Goal: Register for event/course

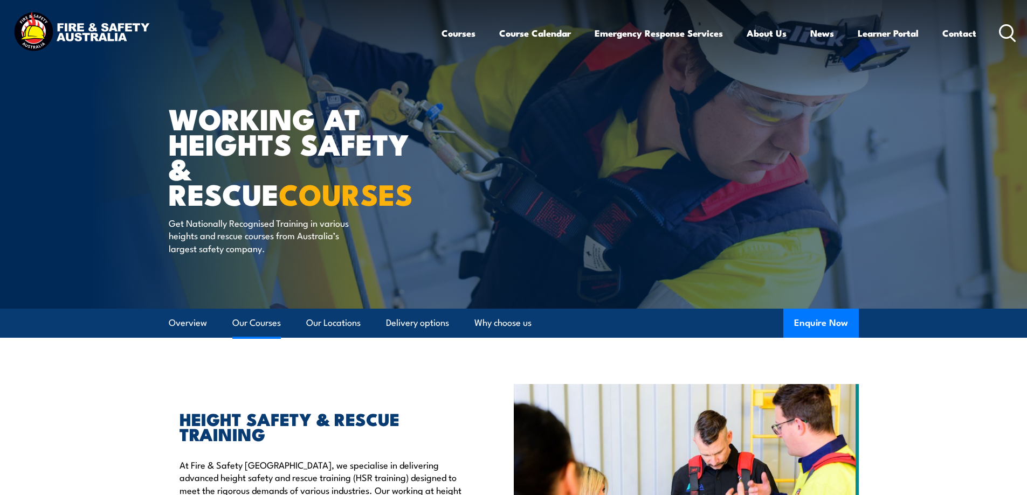
click at [255, 327] on link "Our Courses" at bounding box center [256, 323] width 49 height 29
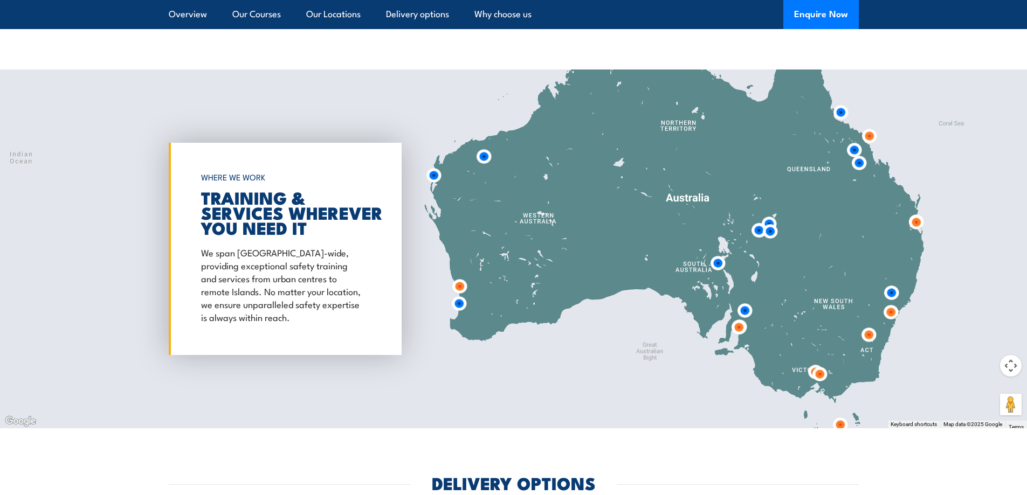
scroll to position [1783, 0]
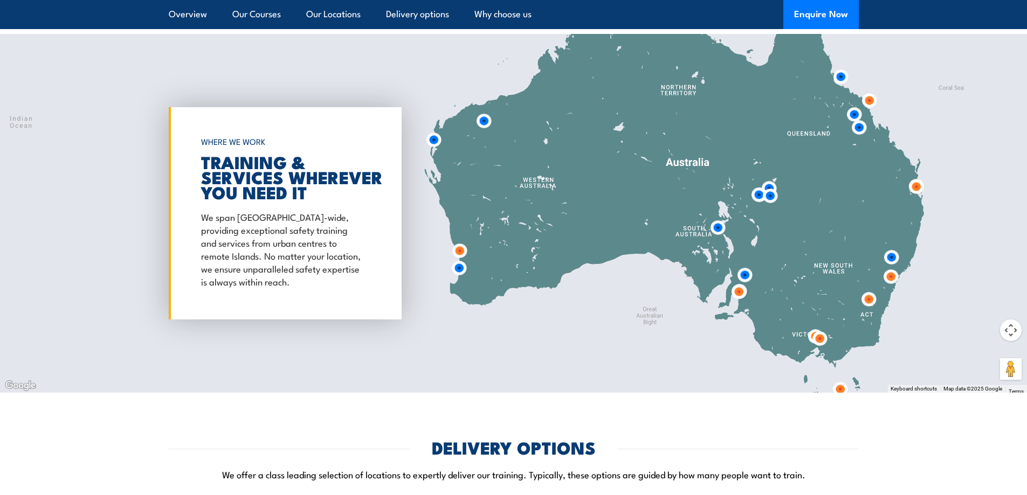
click at [819, 337] on img at bounding box center [819, 339] width 20 height 20
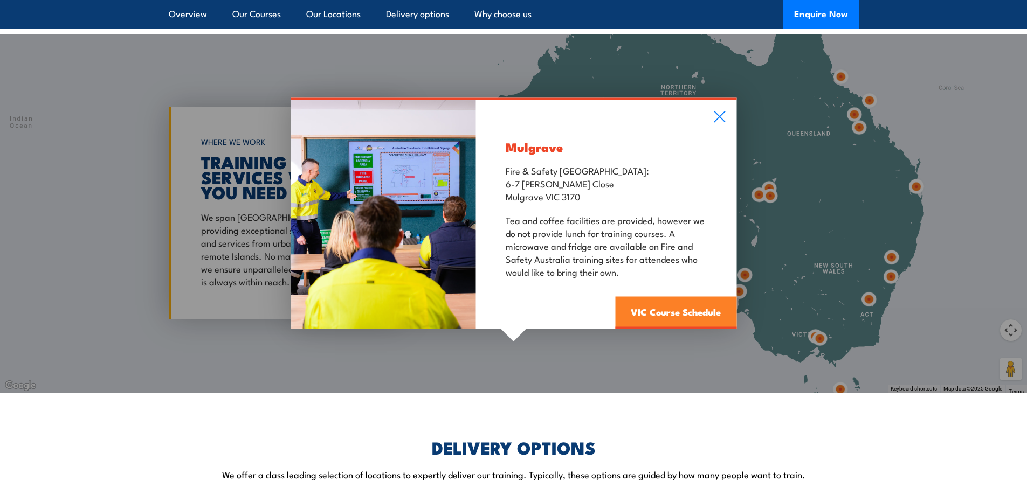
click at [671, 313] on link "VIC Course Schedule" at bounding box center [675, 313] width 121 height 32
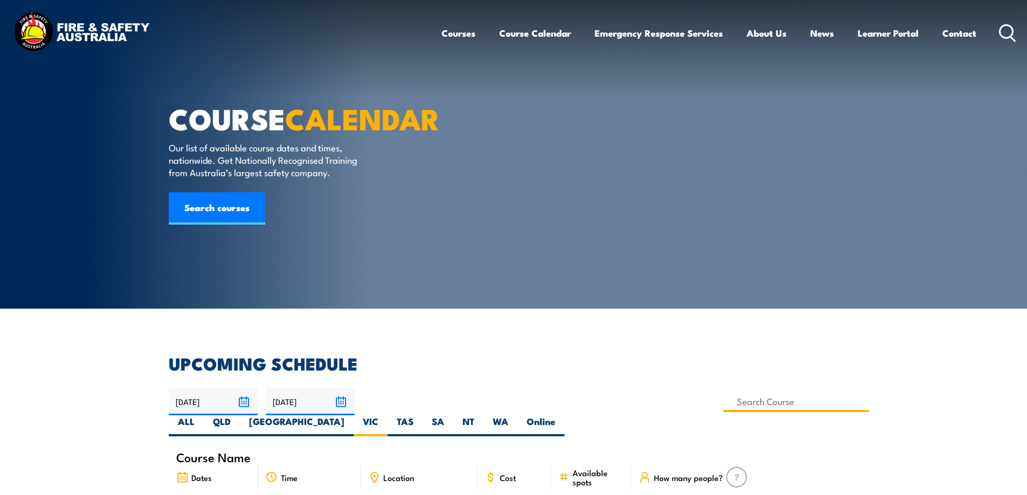
click at [723, 404] on input at bounding box center [796, 401] width 146 height 21
type input "Gas Test Atmospheres Training"
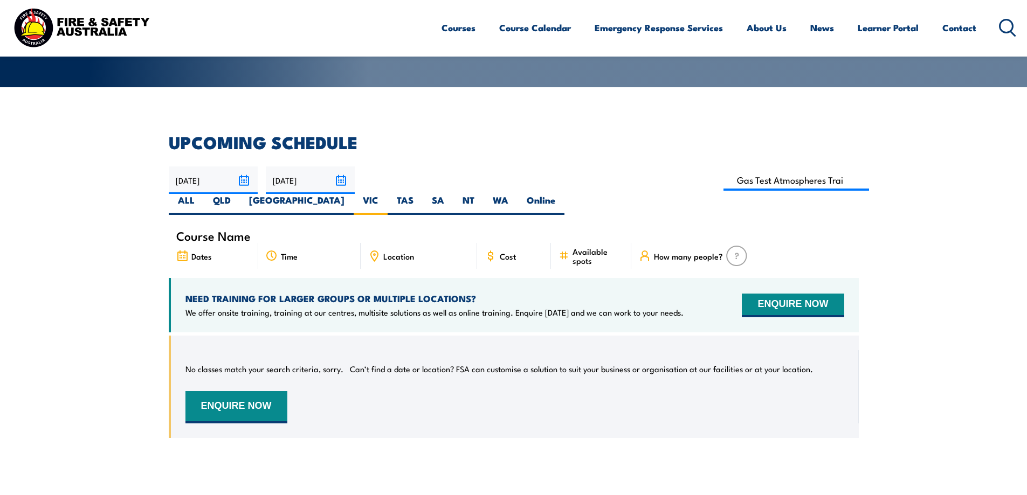
scroll to position [220, 0]
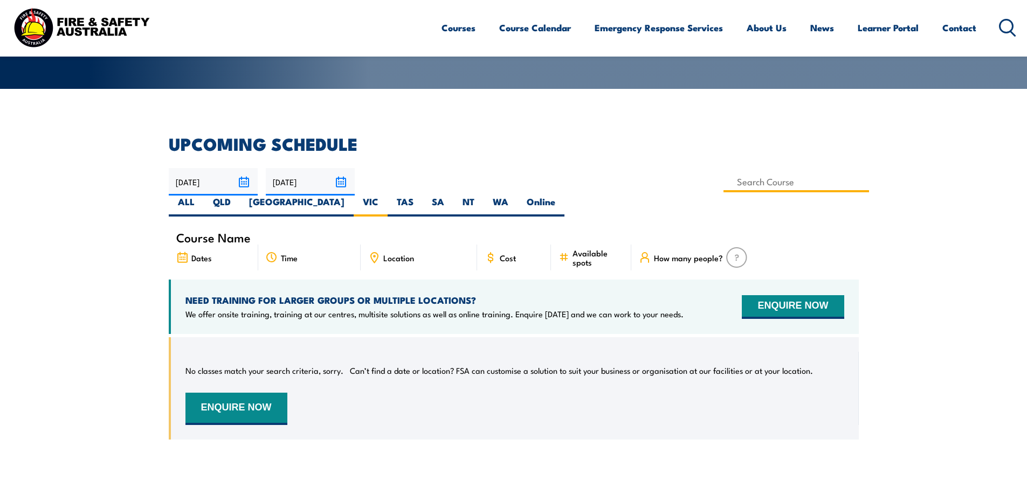
click at [723, 182] on input at bounding box center [796, 181] width 146 height 21
type input "Confined Space with Gas Testing"
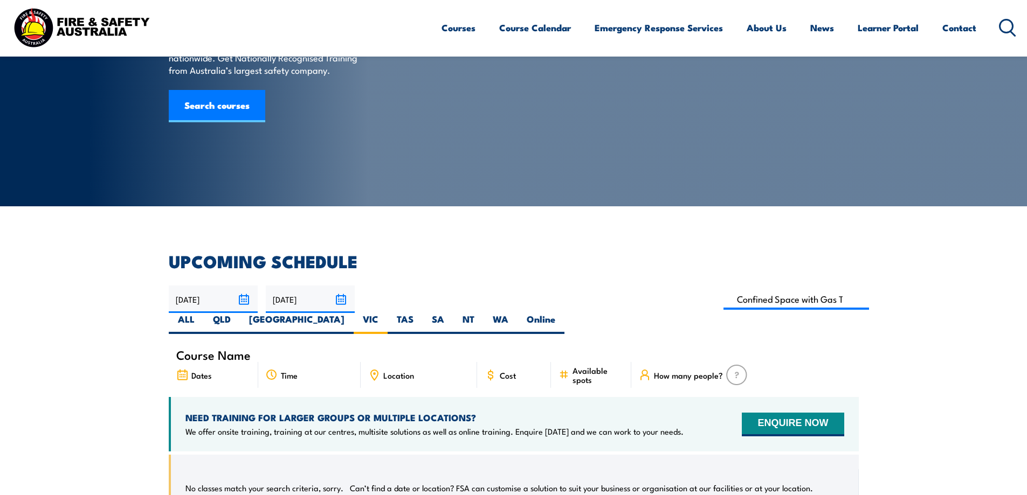
scroll to position [82, 0]
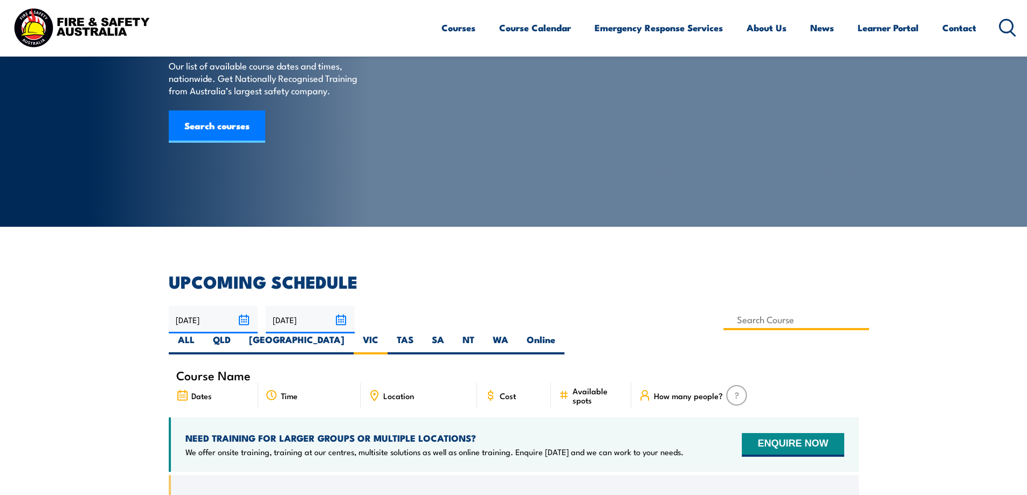
click at [723, 321] on input at bounding box center [796, 319] width 146 height 21
type input "Confined Space Entry with Gas Testing & Permit Issuer (2 days) Training"
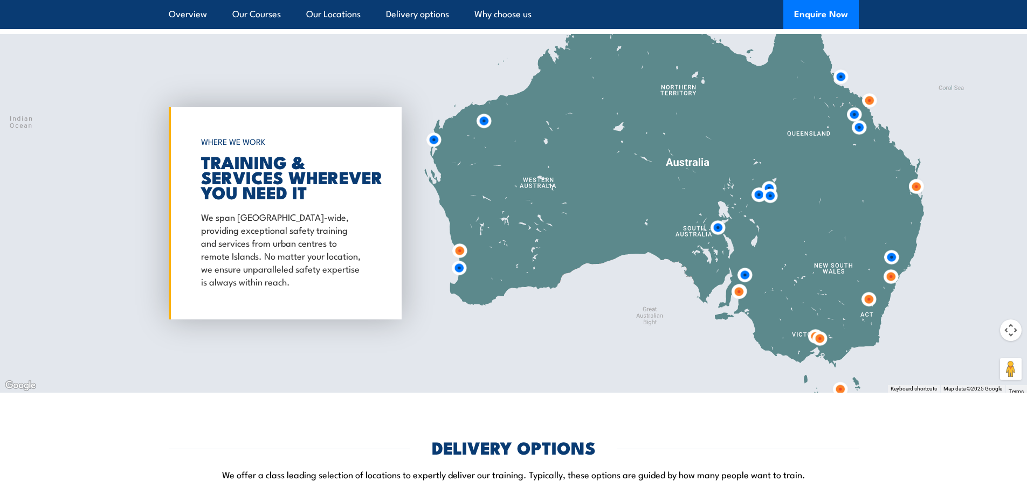
click at [818, 337] on img at bounding box center [819, 339] width 20 height 20
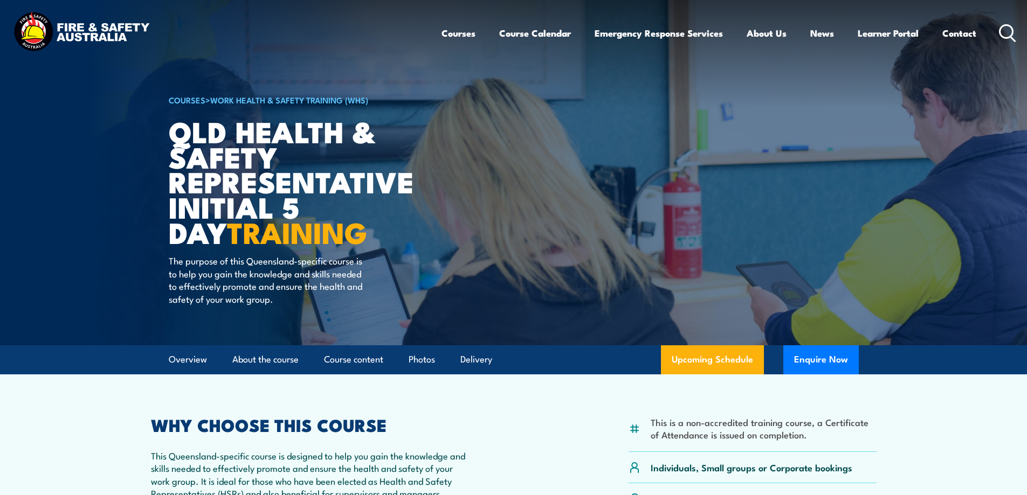
click at [779, 238] on article "COURSES > Work Health & Safety Training (WHS) QLD Health & Safety Representativ…" at bounding box center [514, 172] width 690 height 345
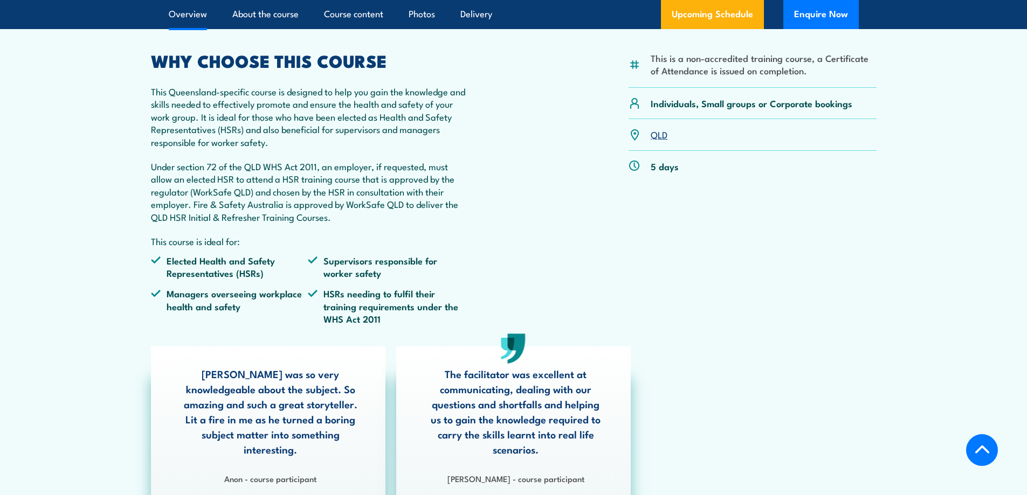
scroll to position [369, 0]
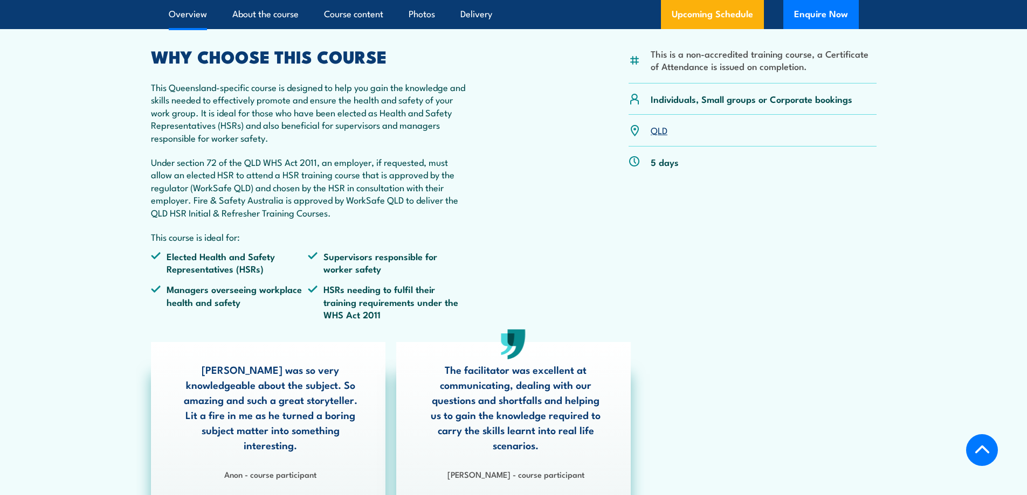
click at [660, 134] on link "QLD" at bounding box center [658, 129] width 17 height 13
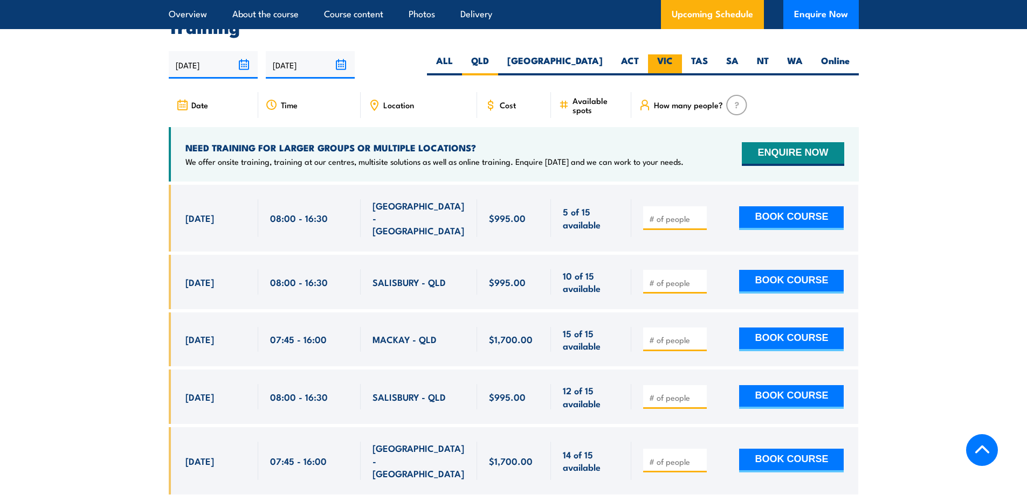
click at [664, 59] on label "VIC" at bounding box center [665, 64] width 34 height 21
click at [673, 59] on input "VIC" at bounding box center [676, 57] width 7 height 7
radio input "true"
